Goal: Check status: Check status

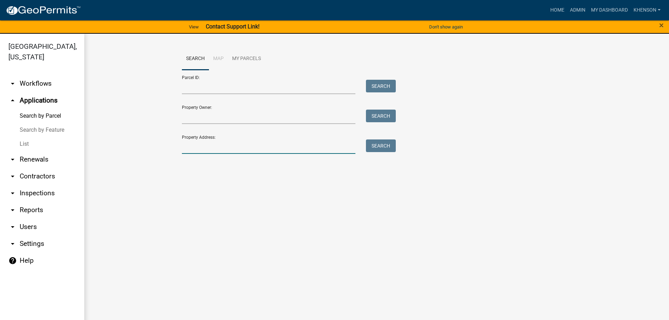
click at [193, 145] on input "Property Address:" at bounding box center [269, 146] width 174 height 14
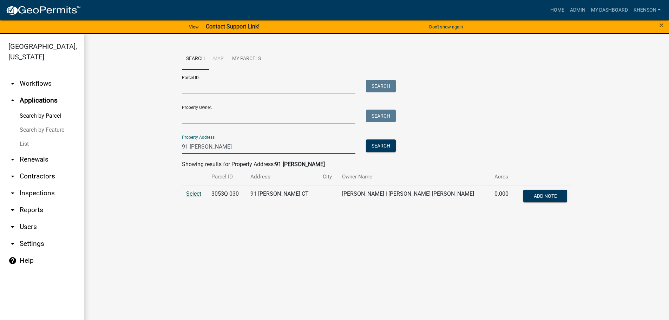
type input "91 [PERSON_NAME]"
click at [191, 194] on span "Select" at bounding box center [193, 193] width 15 height 7
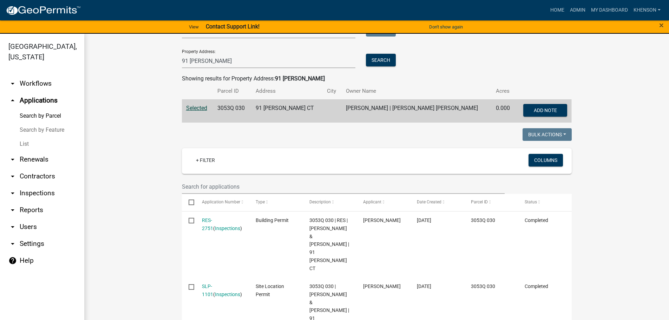
scroll to position [87, 0]
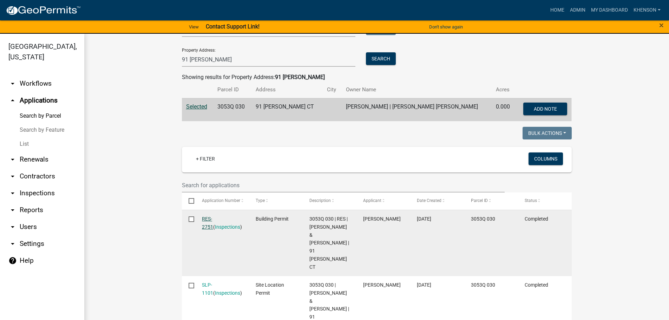
click at [213, 217] on link "RES-2751" at bounding box center [207, 223] width 11 height 14
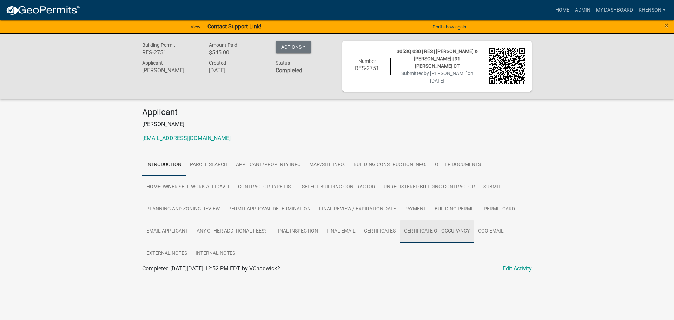
click at [414, 227] on link "Certificate of Occupancy" at bounding box center [437, 231] width 74 height 22
click at [193, 275] on link "Certificate of Occupancy" at bounding box center [172, 277] width 61 height 7
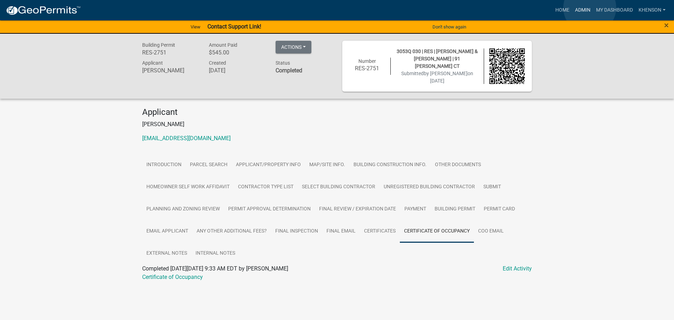
click at [591, 8] on link "Admin" at bounding box center [583, 10] width 21 height 13
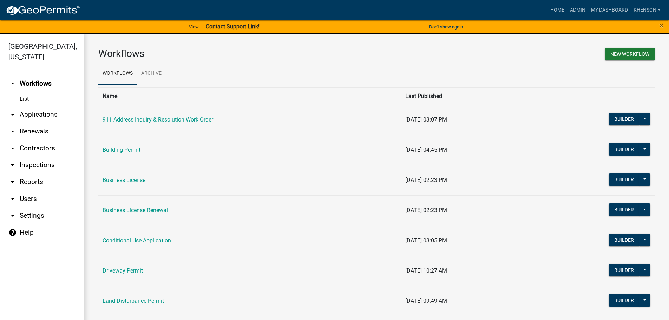
click at [31, 114] on link "arrow_drop_down Applications" at bounding box center [42, 114] width 84 height 17
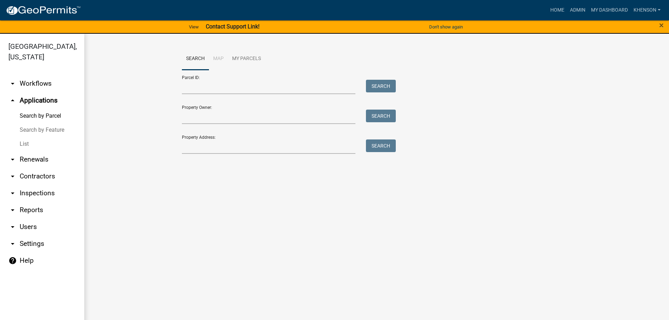
click at [26, 142] on link "List" at bounding box center [42, 144] width 84 height 14
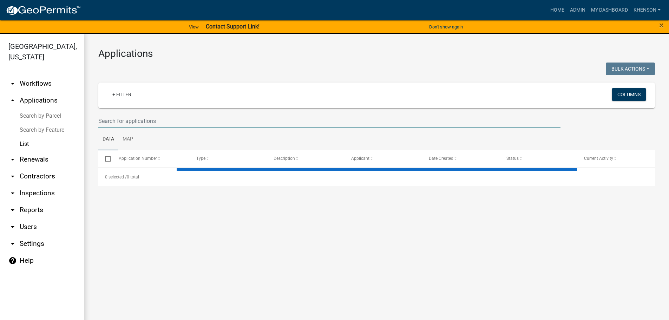
click at [114, 115] on input "text" at bounding box center [329, 121] width 462 height 14
type input "1167"
drag, startPoint x: 113, startPoint y: 124, endPoint x: 15, endPoint y: 113, distance: 98.6
click at [33, 118] on div "[GEOGRAPHIC_DATA], [US_STATE] arrow_drop_down Workflows List arrow_drop_up Appl…" at bounding box center [334, 181] width 669 height 295
click at [37, 114] on link "Search by Parcel" at bounding box center [42, 116] width 84 height 14
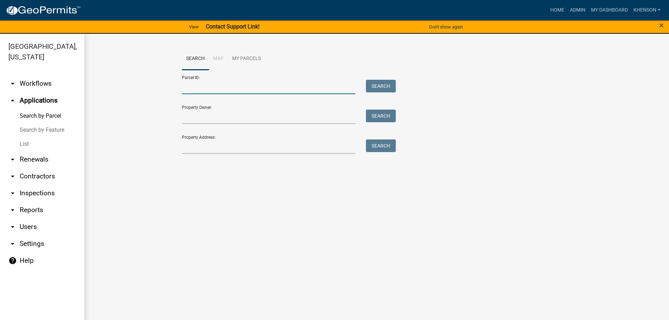
click at [227, 81] on input "Parcel ID:" at bounding box center [269, 87] width 174 height 14
click at [376, 85] on button "Search" at bounding box center [381, 86] width 30 height 13
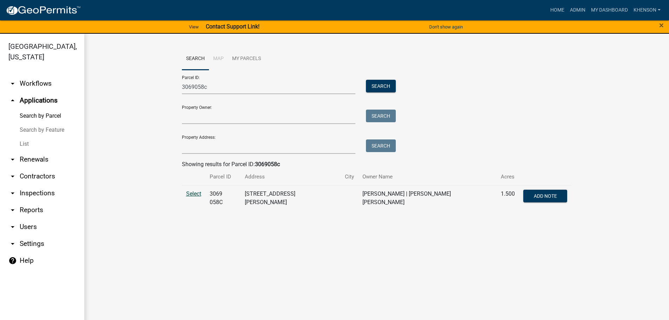
click at [188, 191] on span "Select" at bounding box center [193, 193] width 15 height 7
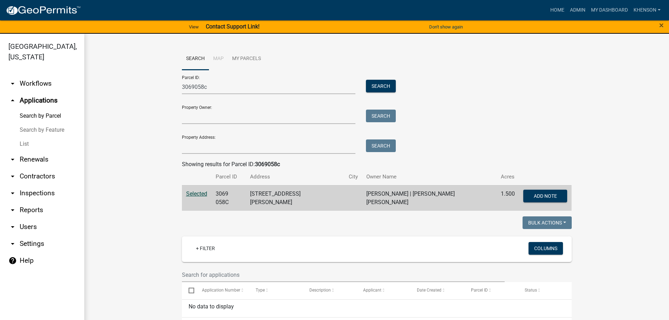
click at [197, 194] on span "Selected" at bounding box center [196, 193] width 21 height 7
click at [210, 88] on input "3069058c" at bounding box center [269, 87] width 174 height 14
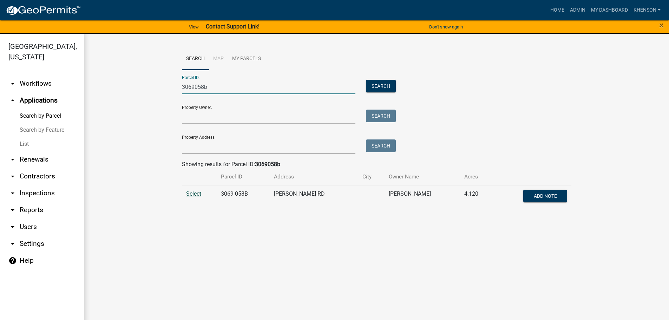
click at [194, 195] on span "Select" at bounding box center [193, 193] width 15 height 7
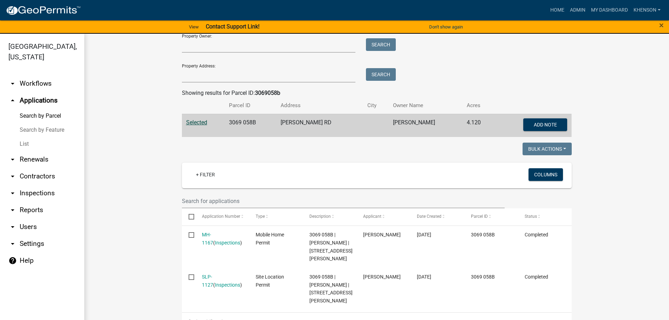
scroll to position [36, 0]
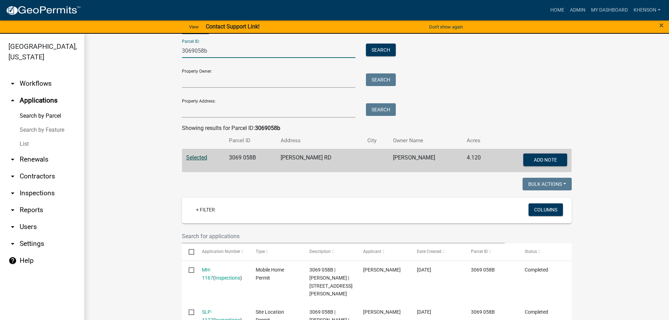
drag, startPoint x: 204, startPoint y: 50, endPoint x: 111, endPoint y: 49, distance: 93.5
click at [114, 50] on wm-workflow-application-search-view "Search Map My Parcels Parcel ID: 3069058b Search Property Owner: Search Propert…" at bounding box center [376, 189] width 557 height 354
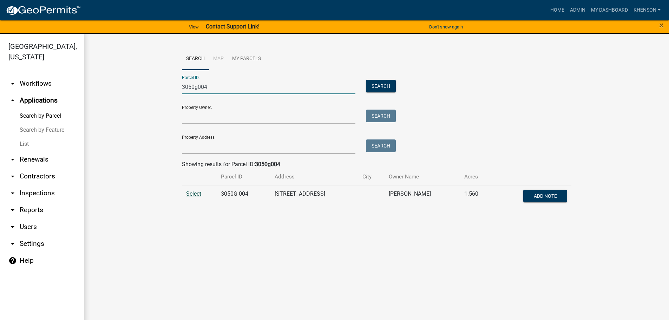
type input "3050g004"
click at [194, 194] on span "Select" at bounding box center [193, 193] width 15 height 7
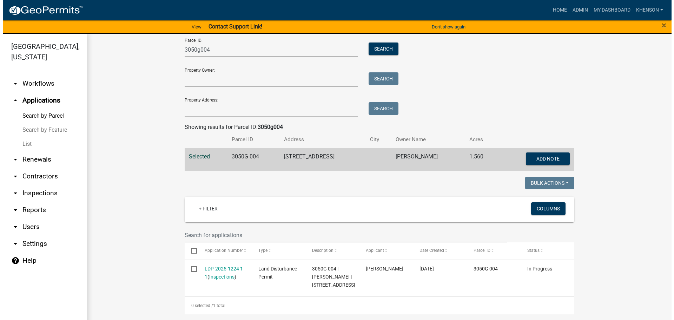
scroll to position [45, 0]
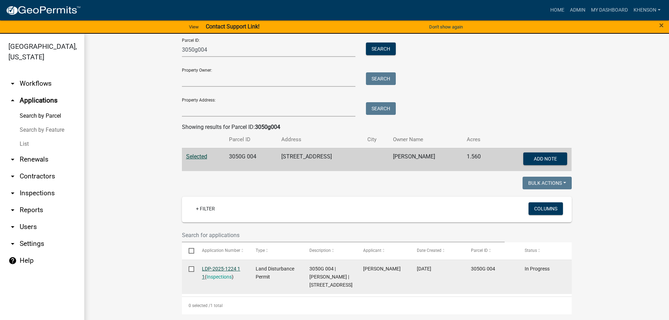
click at [215, 266] on link "LDP-2025-1224 1 1" at bounding box center [221, 273] width 38 height 14
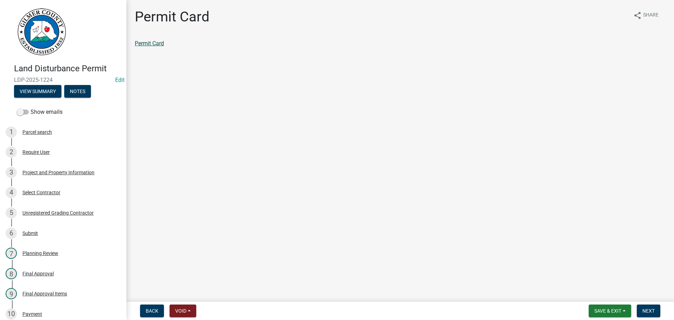
click at [152, 44] on link "Permit Card" at bounding box center [149, 43] width 29 height 7
click at [48, 170] on div "Project and Property Information" at bounding box center [58, 172] width 72 height 5
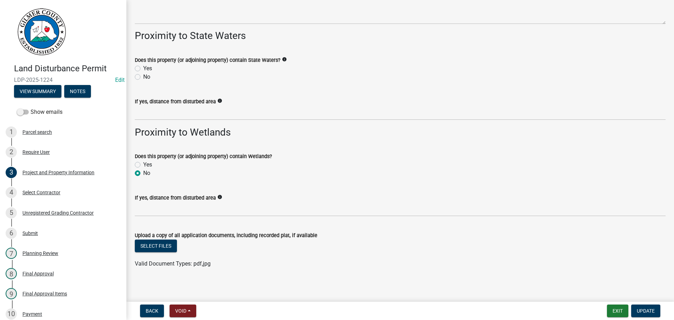
scroll to position [957, 0]
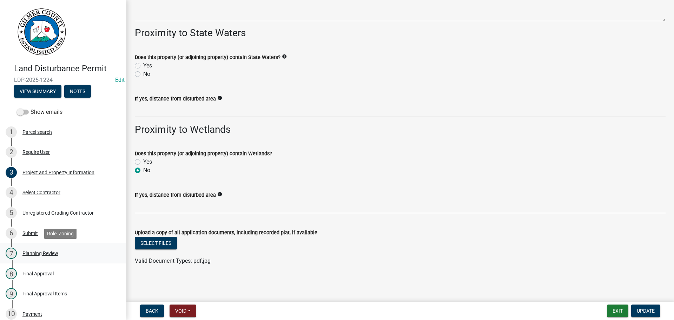
click at [45, 253] on div "Planning Review" at bounding box center [40, 253] width 36 height 5
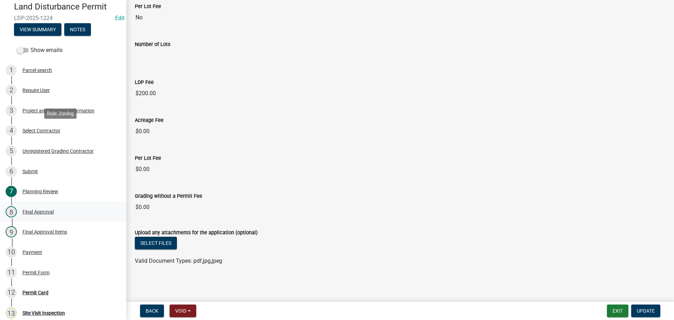
scroll to position [141, 0]
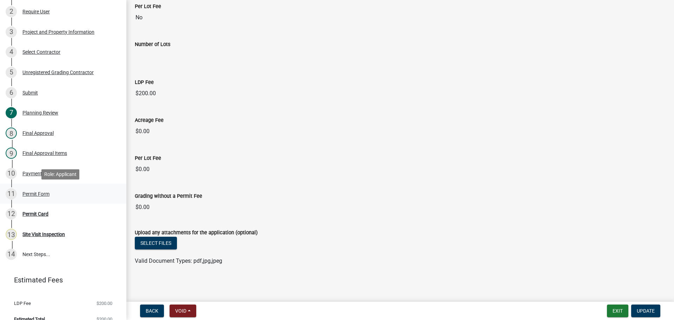
click at [39, 193] on div "Permit Form" at bounding box center [35, 193] width 27 height 5
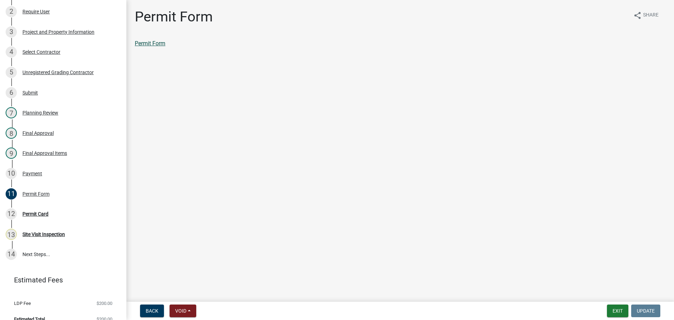
click at [151, 44] on link "Permit Form" at bounding box center [150, 43] width 31 height 7
click at [614, 311] on button "Exit" at bounding box center [617, 311] width 21 height 13
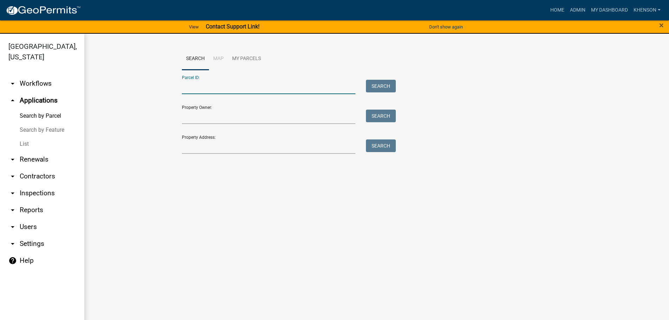
drag, startPoint x: 203, startPoint y: 87, endPoint x: 188, endPoint y: 80, distance: 17.3
click at [201, 86] on input "Parcel ID:" at bounding box center [269, 87] width 174 height 14
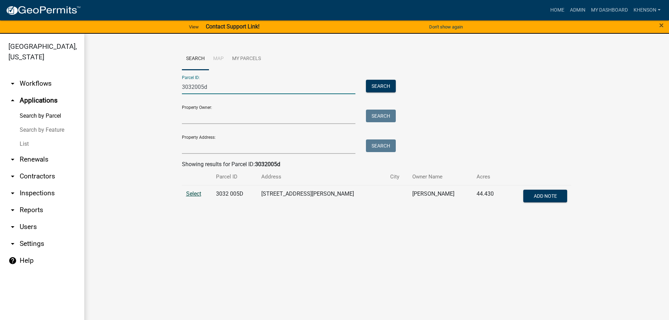
type input "3032005d"
click at [190, 195] on span "Select" at bounding box center [193, 193] width 15 height 7
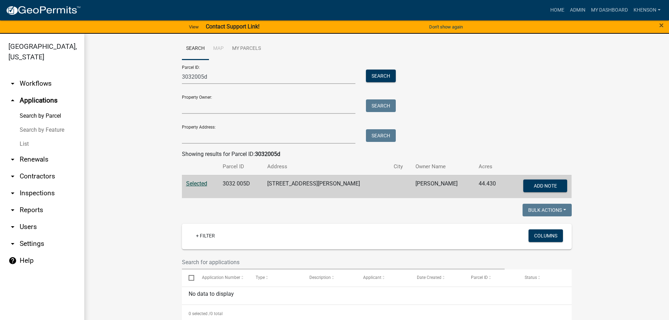
scroll to position [18, 0]
